Goal: Transaction & Acquisition: Purchase product/service

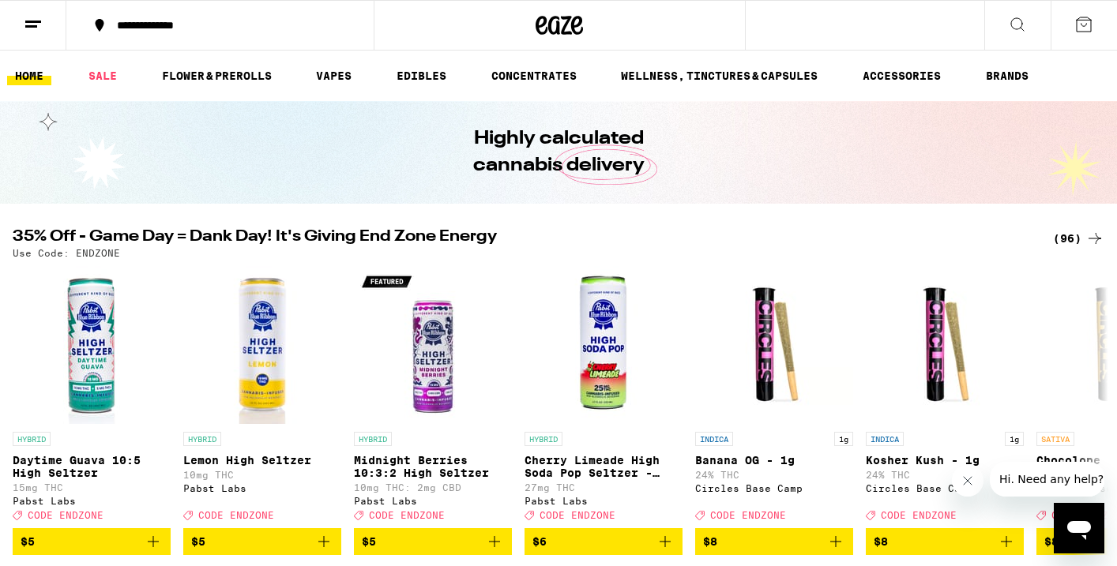
click at [1062, 235] on div "(96)" at bounding box center [1078, 238] width 51 height 19
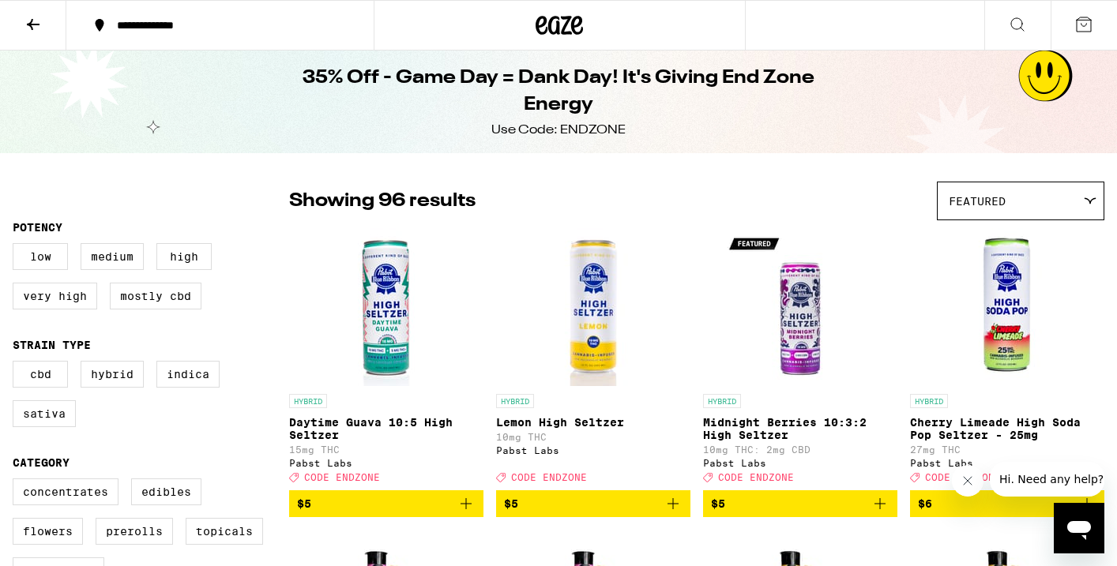
scroll to position [132, 0]
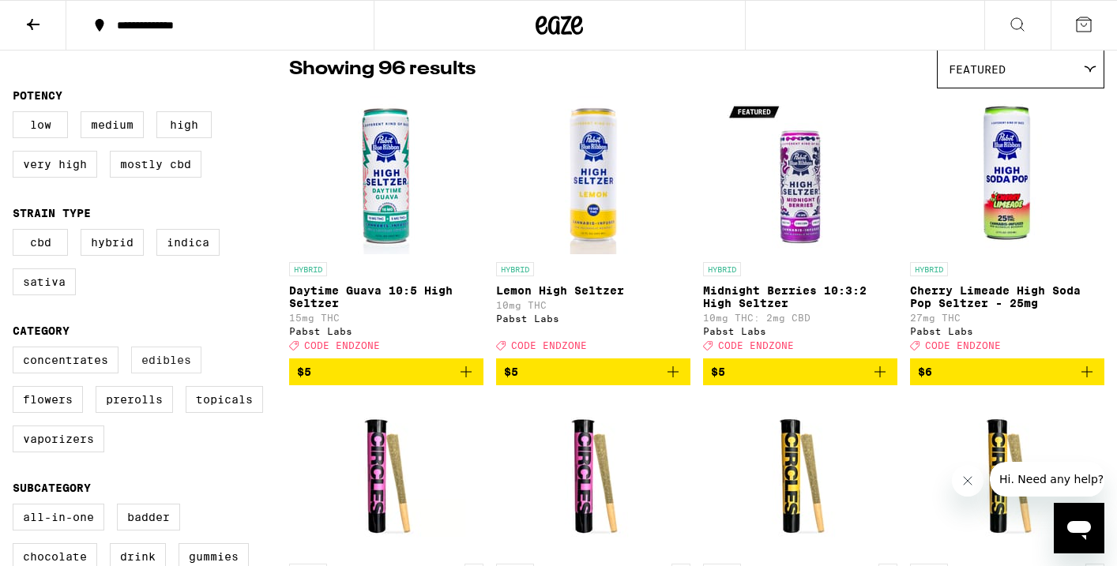
click at [181, 374] on label "Edibles" at bounding box center [166, 360] width 70 height 27
click at [17, 350] on input "Edibles" at bounding box center [16, 349] width 1 height 1
checkbox input "true"
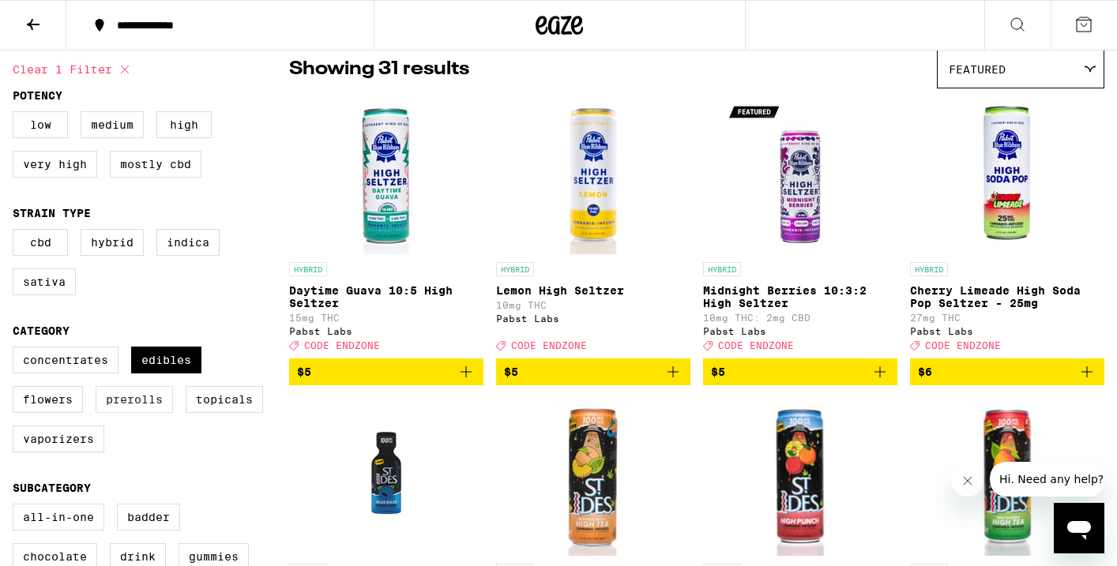
click at [130, 413] on label "Prerolls" at bounding box center [134, 399] width 77 height 27
click at [17, 350] on input "Prerolls" at bounding box center [16, 349] width 1 height 1
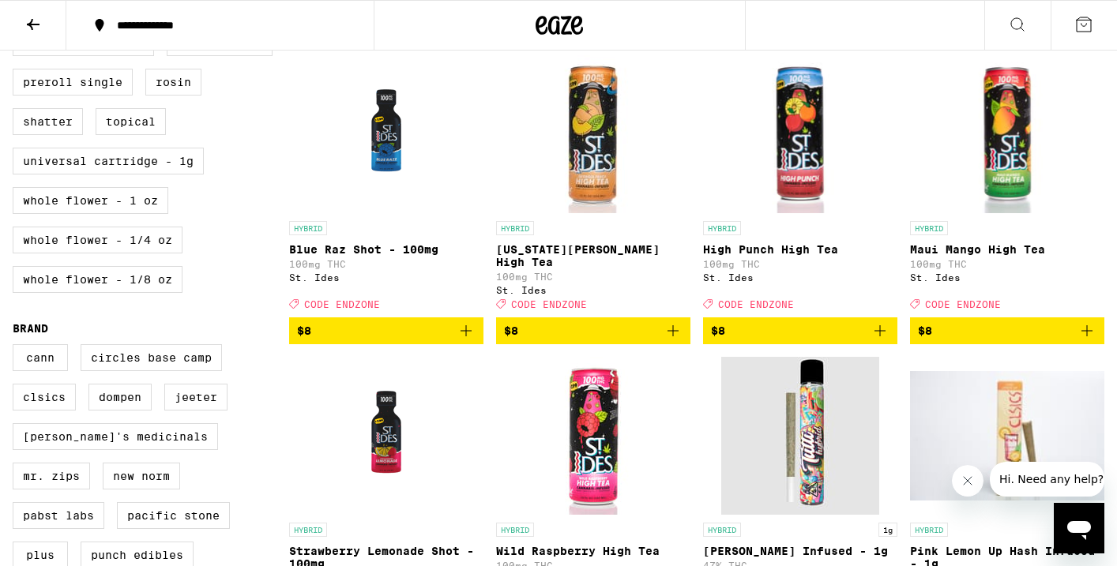
scroll to position [765, 0]
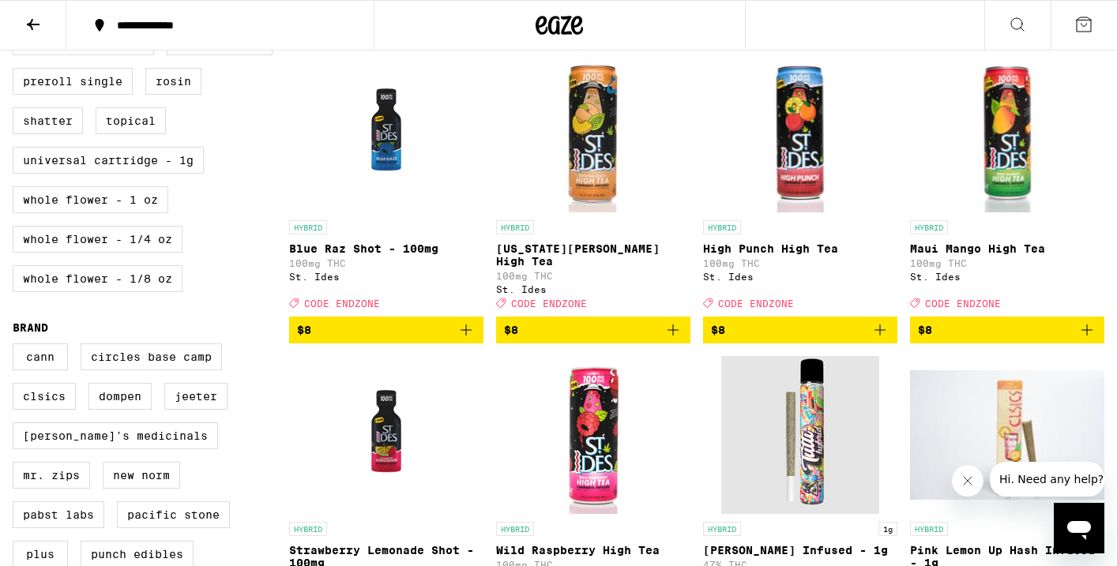
click at [880, 340] on icon "Add to bag" at bounding box center [879, 330] width 19 height 19
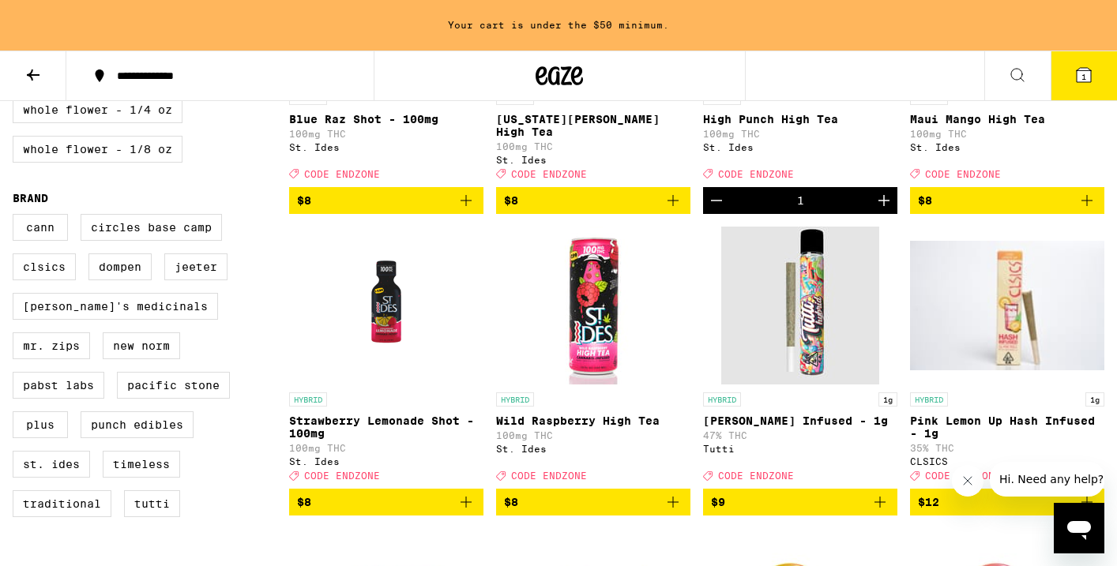
scroll to position [998, 0]
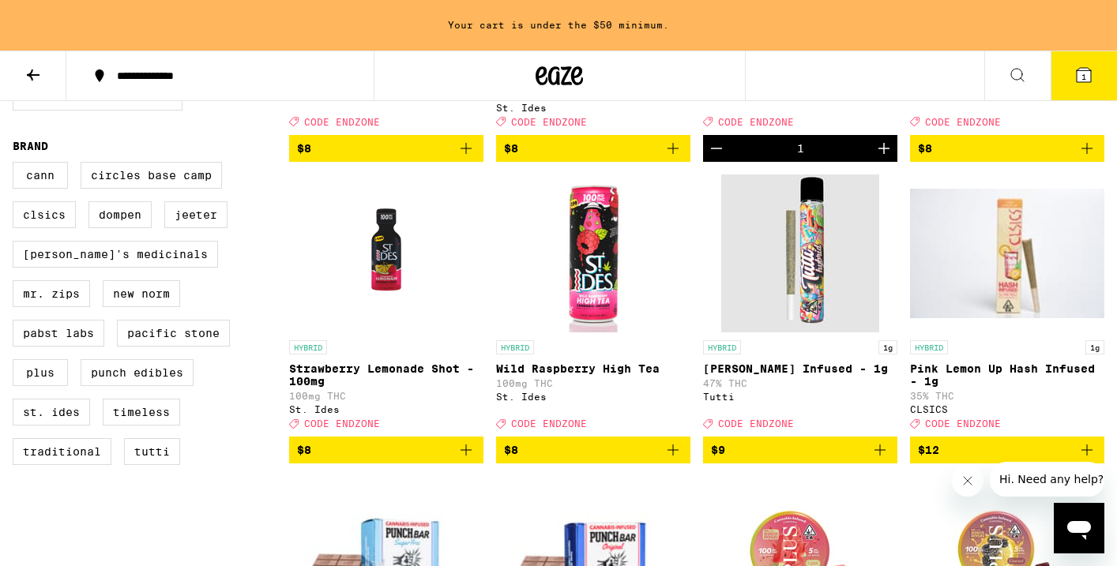
click at [474, 460] on icon "Add to bag" at bounding box center [466, 450] width 19 height 19
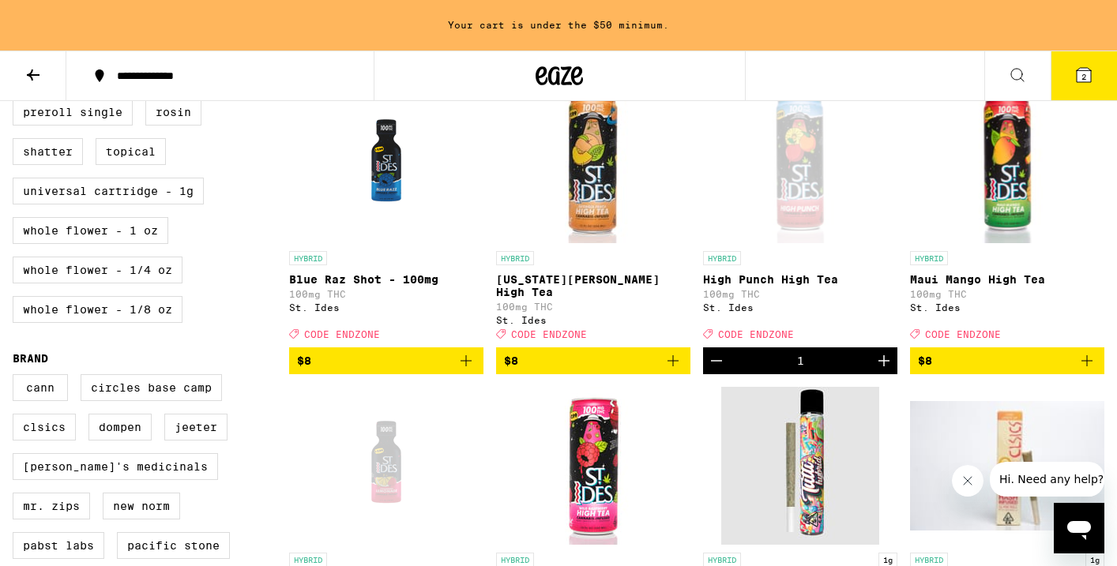
scroll to position [779, 0]
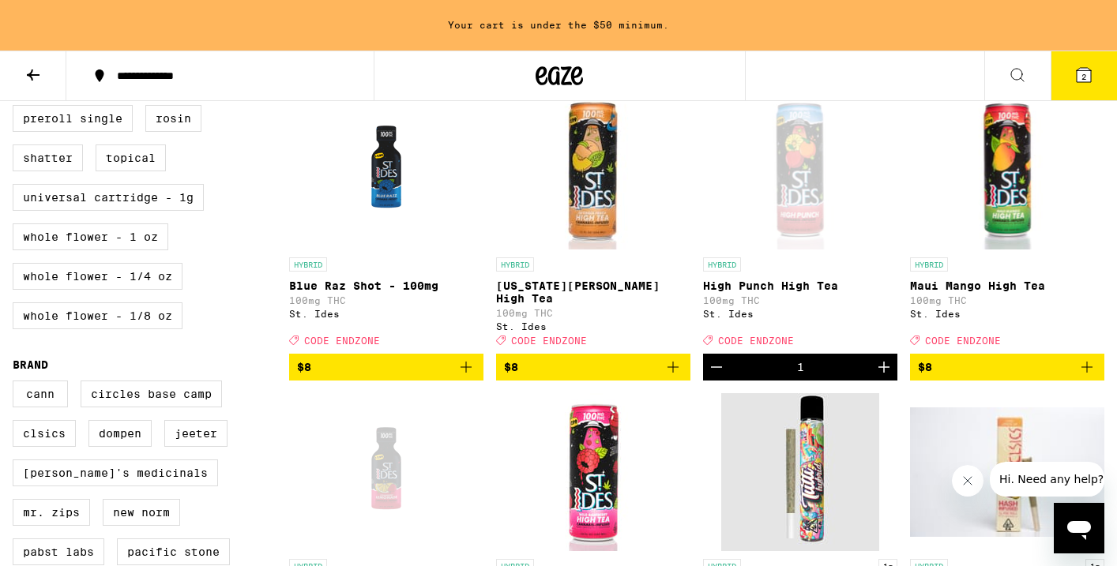
click at [482, 380] on button "$8" at bounding box center [386, 367] width 194 height 27
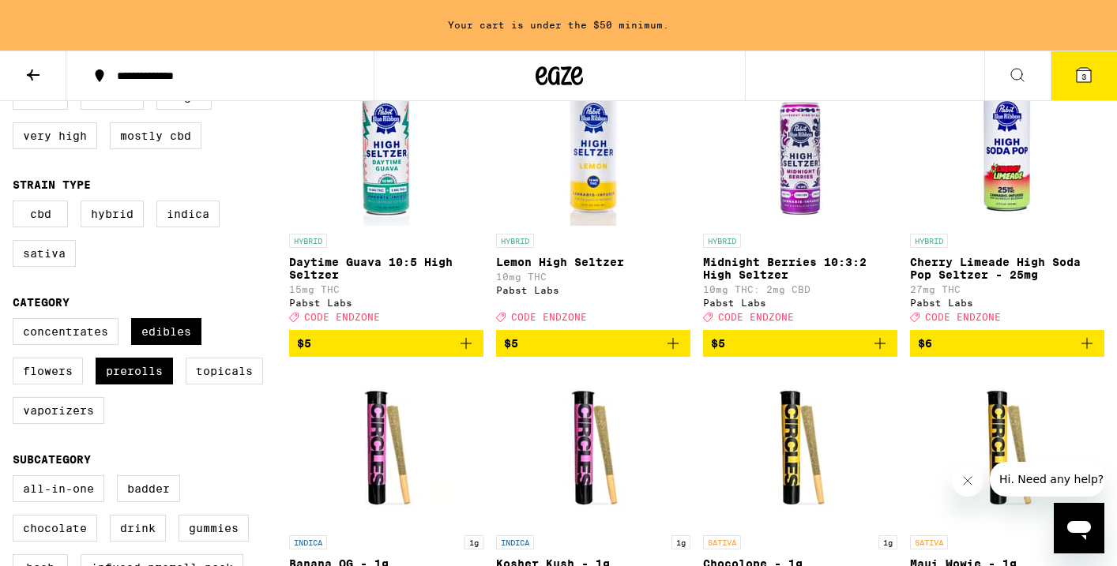
scroll to position [254, 0]
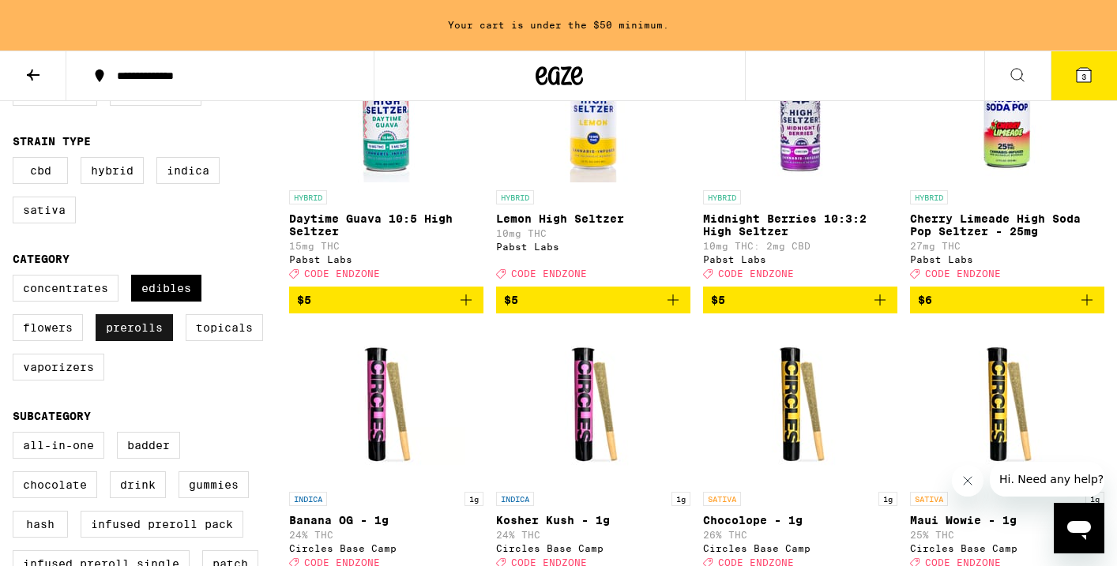
click at [121, 341] on label "Prerolls" at bounding box center [134, 327] width 77 height 27
click at [17, 278] on input "Prerolls" at bounding box center [16, 277] width 1 height 1
checkbox input "false"
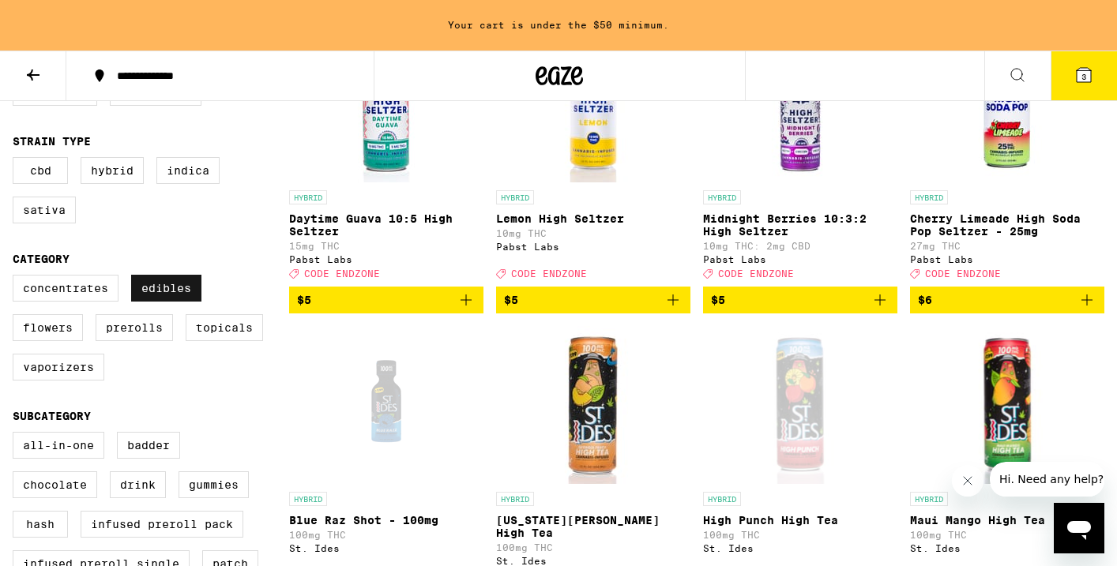
click at [173, 297] on label "Edibles" at bounding box center [166, 288] width 70 height 27
click at [17, 278] on input "Edibles" at bounding box center [16, 277] width 1 height 1
checkbox input "false"
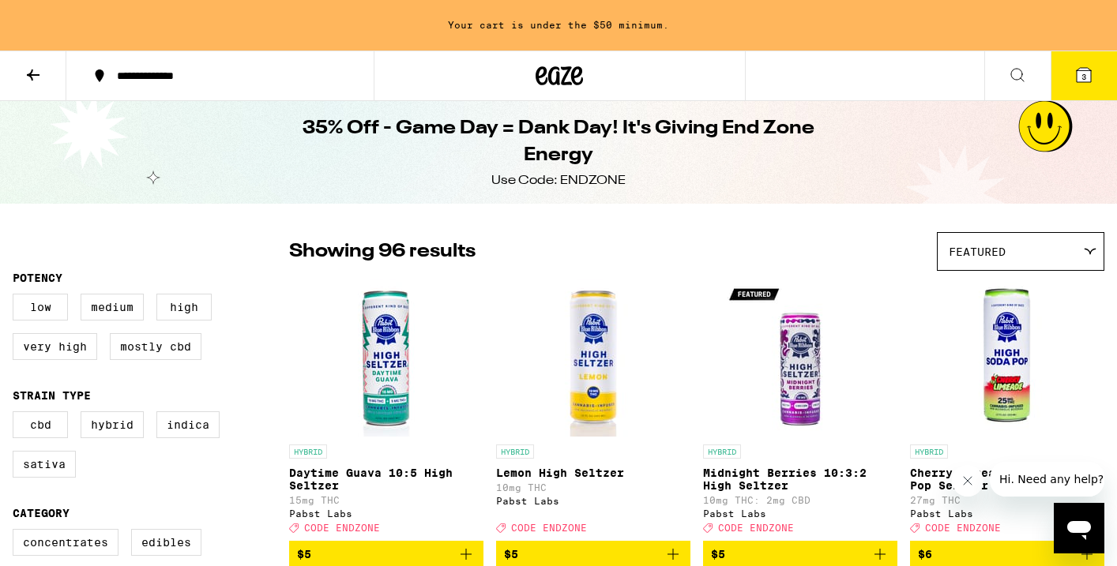
click at [36, 71] on icon at bounding box center [33, 75] width 19 height 19
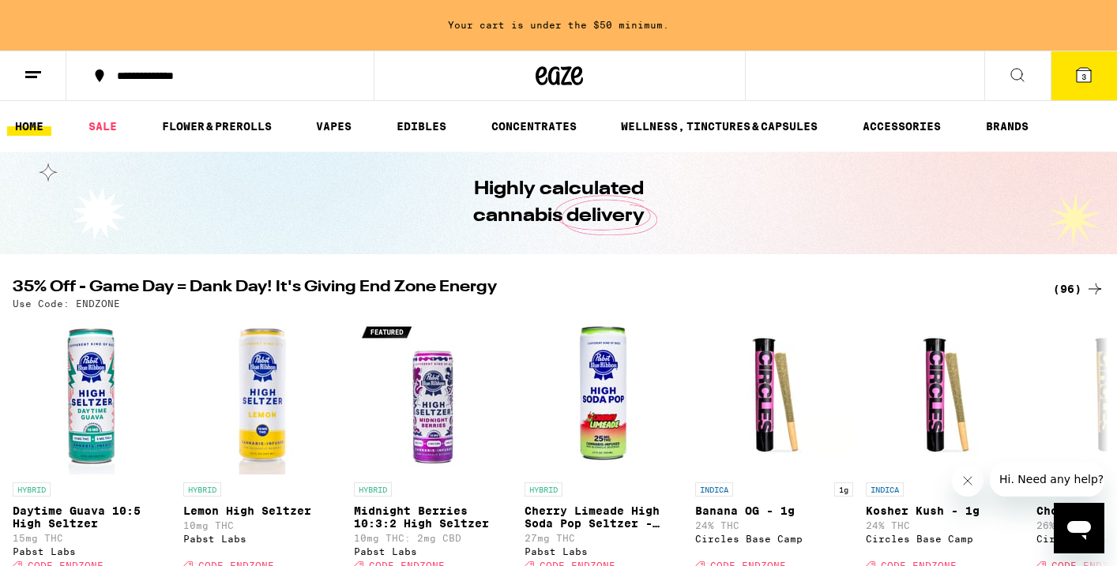
click at [237, 133] on link "FLOWER & PREROLLS" at bounding box center [217, 126] width 126 height 19
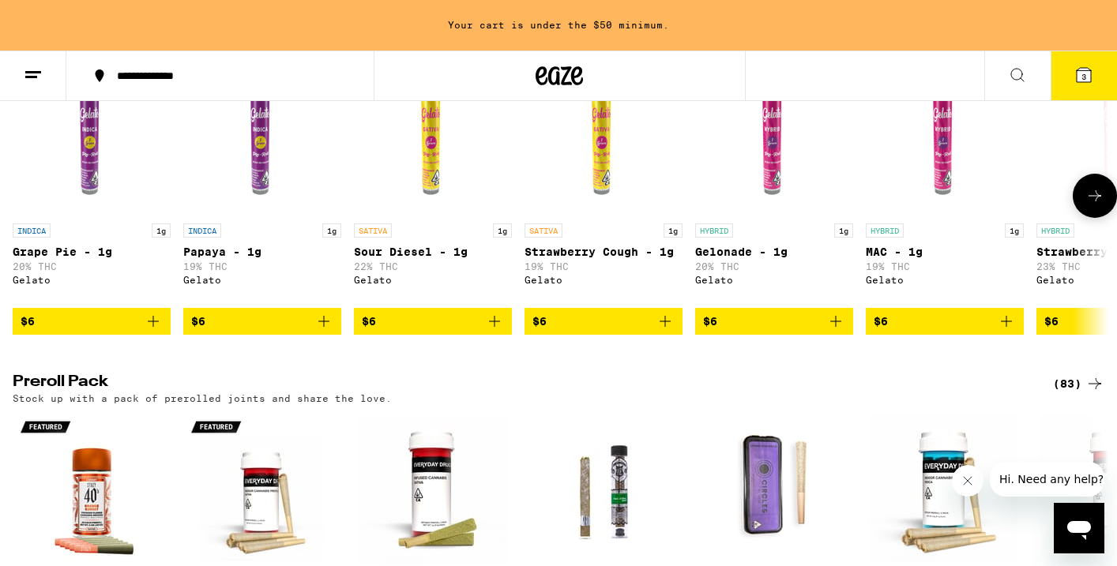
scroll to position [982, 0]
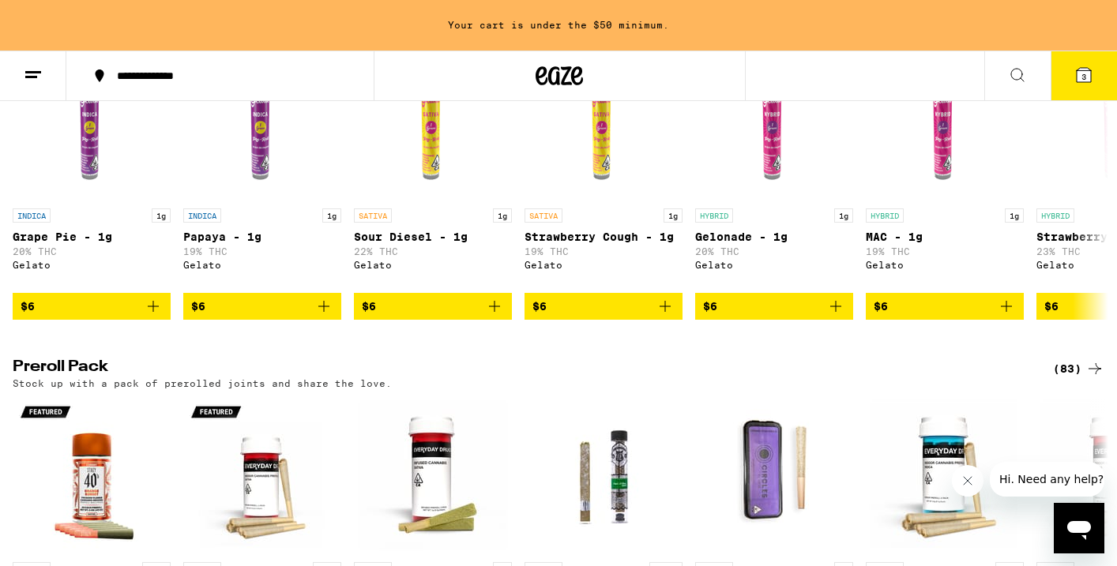
click at [1070, 378] on div "(83)" at bounding box center [1078, 368] width 51 height 19
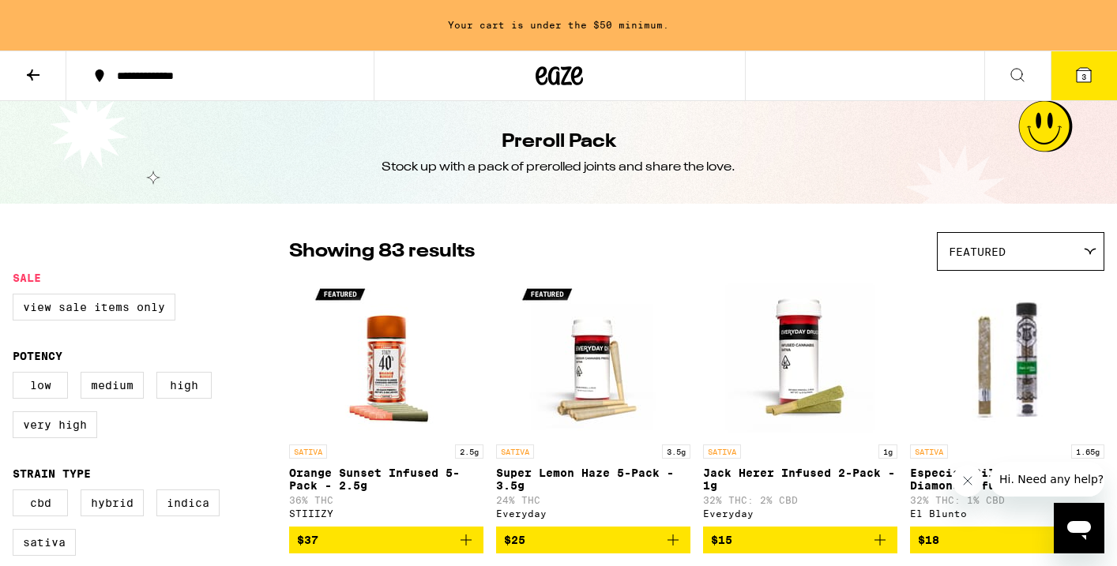
click at [36, 83] on icon at bounding box center [33, 75] width 19 height 19
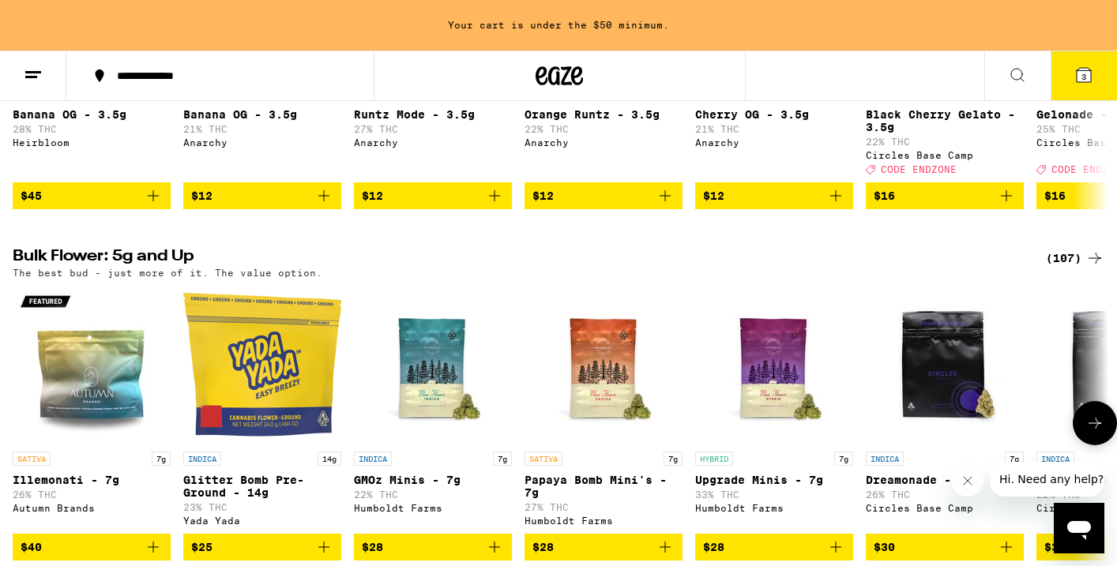
scroll to position [461, 0]
